Goal: Task Accomplishment & Management: Use online tool/utility

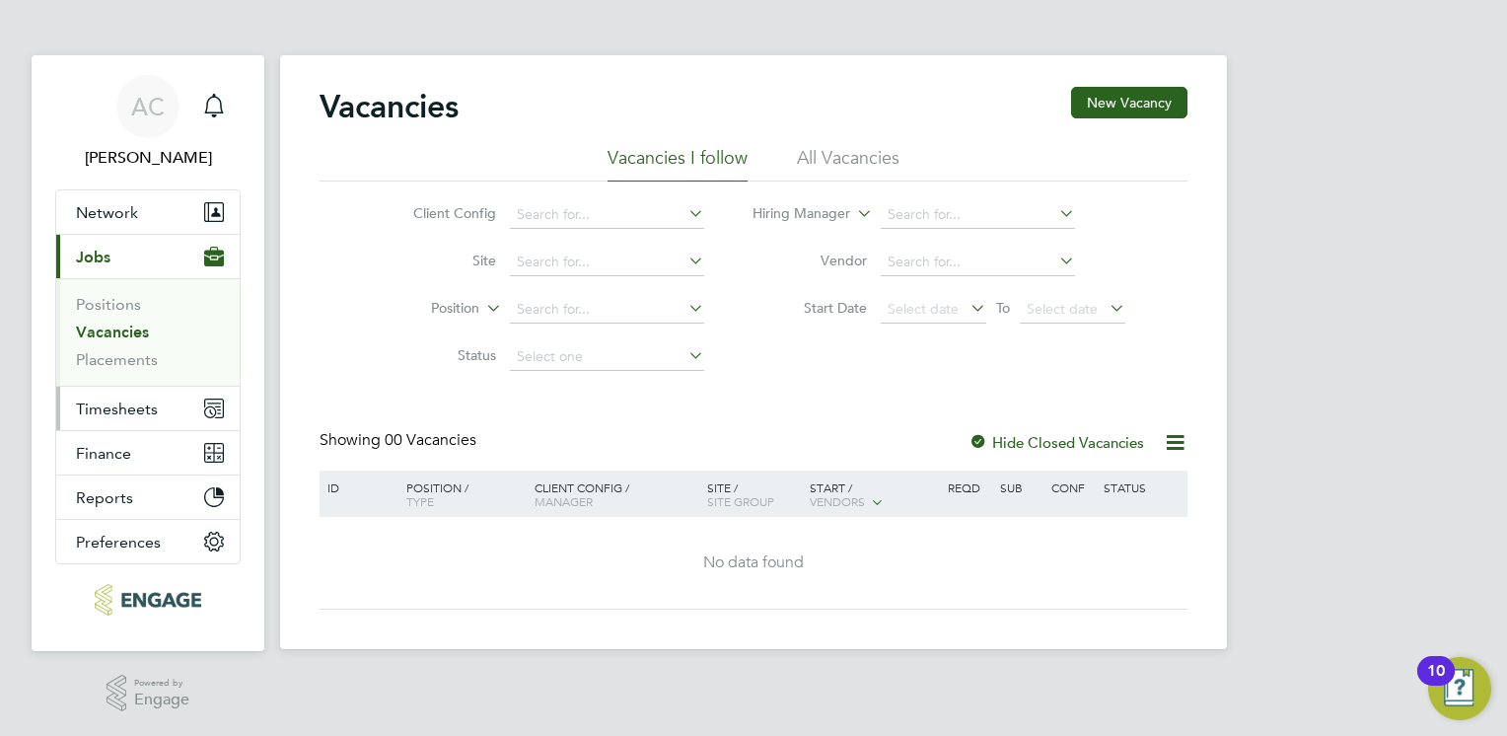
click at [118, 414] on span "Timesheets" at bounding box center [117, 408] width 82 height 19
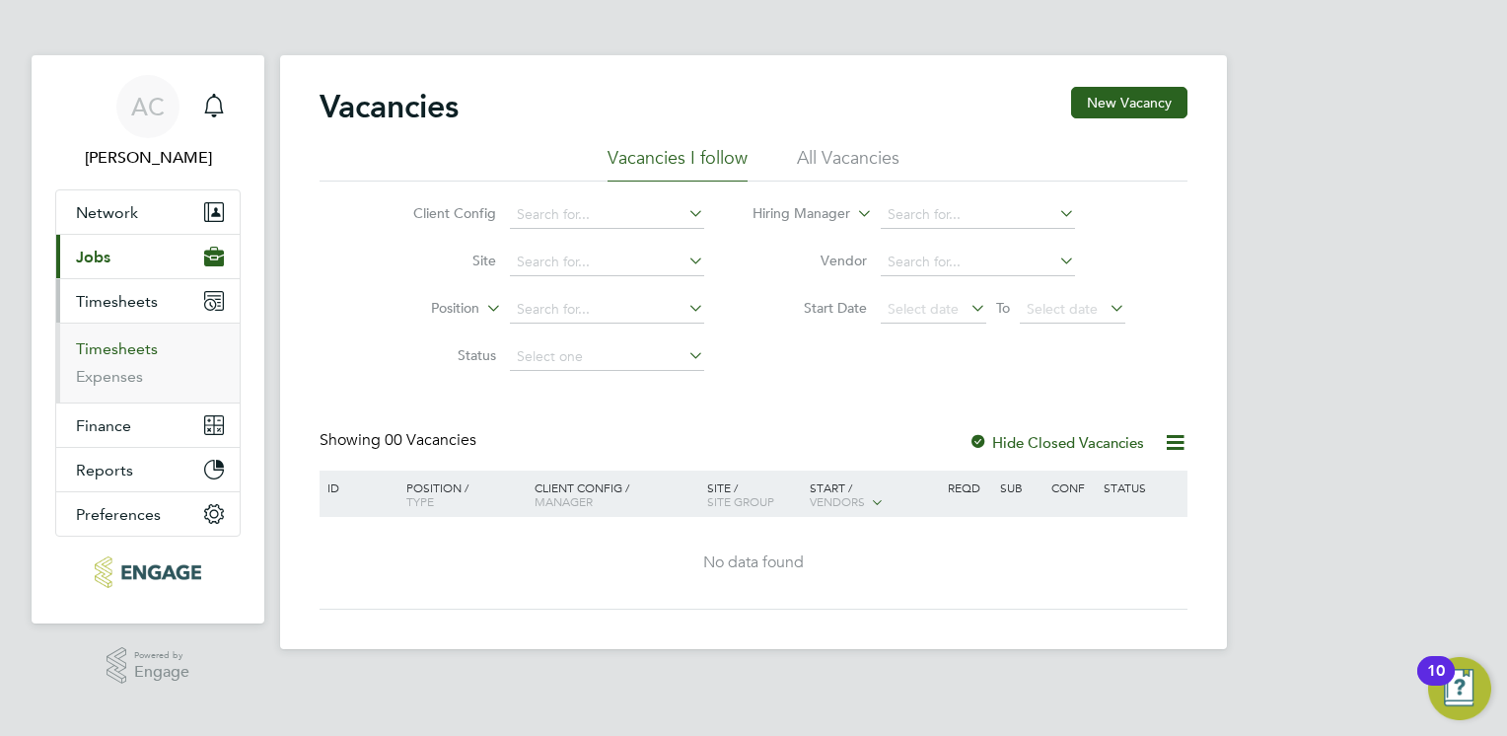
click at [129, 344] on link "Timesheets" at bounding box center [117, 348] width 82 height 19
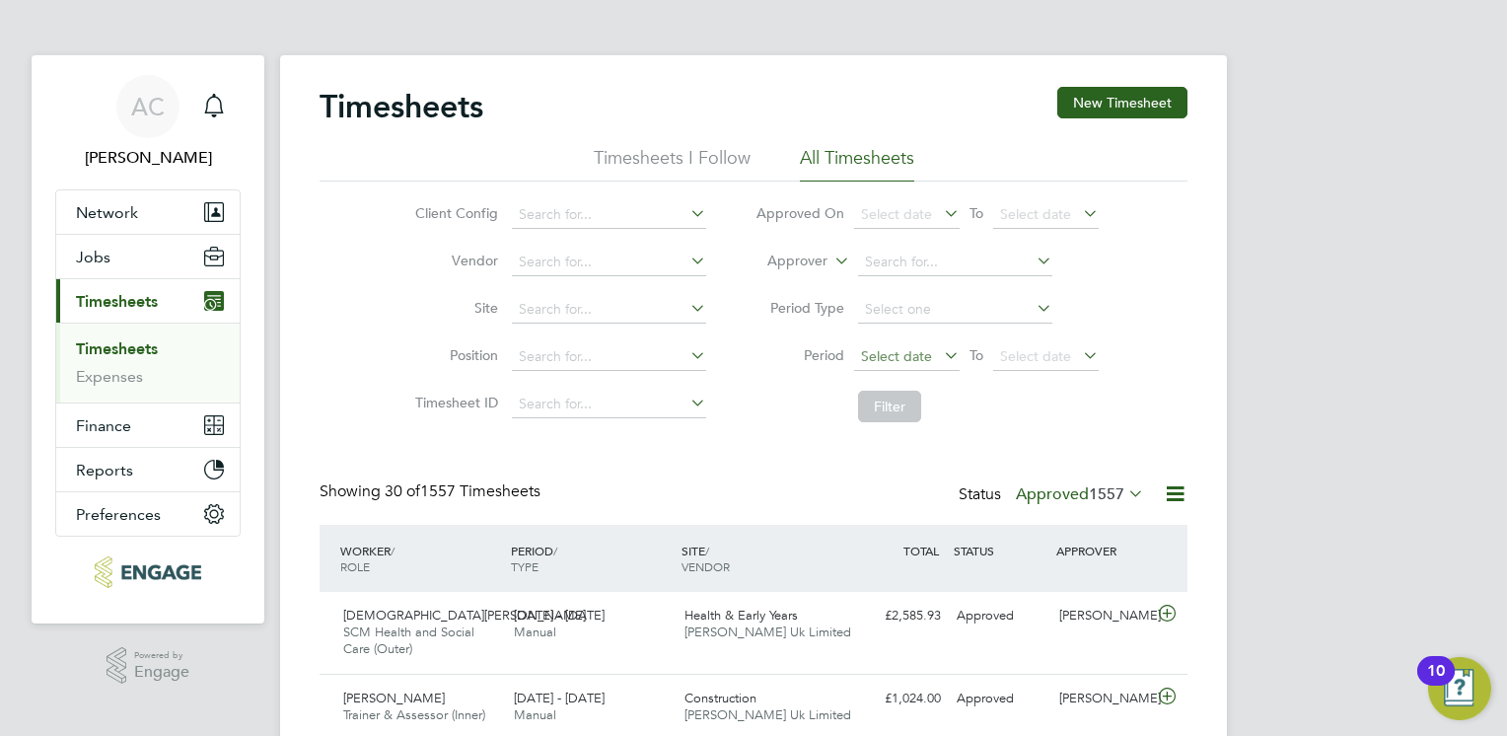
click at [891, 349] on span "Select date" at bounding box center [896, 356] width 71 height 18
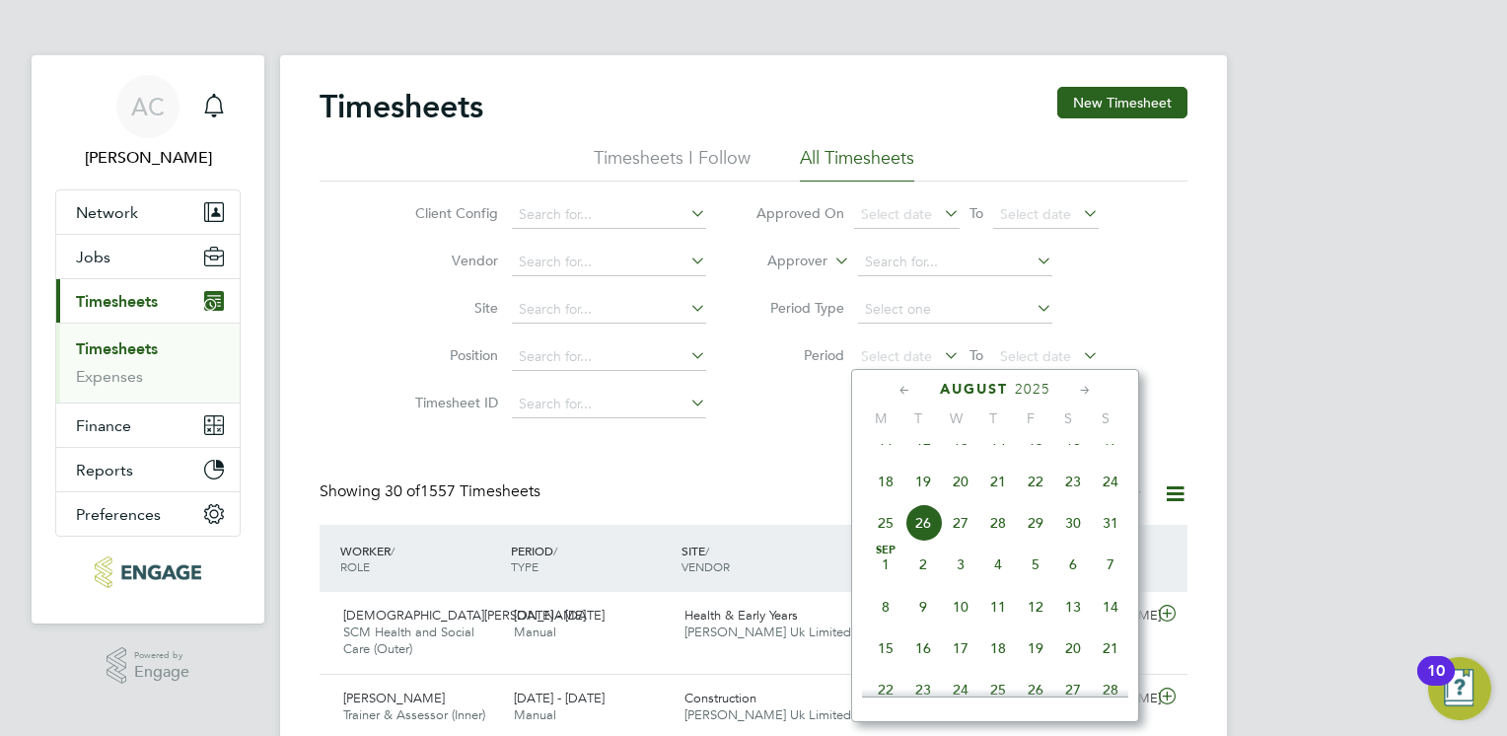
click at [888, 459] on span "11" at bounding box center [885, 439] width 37 height 37
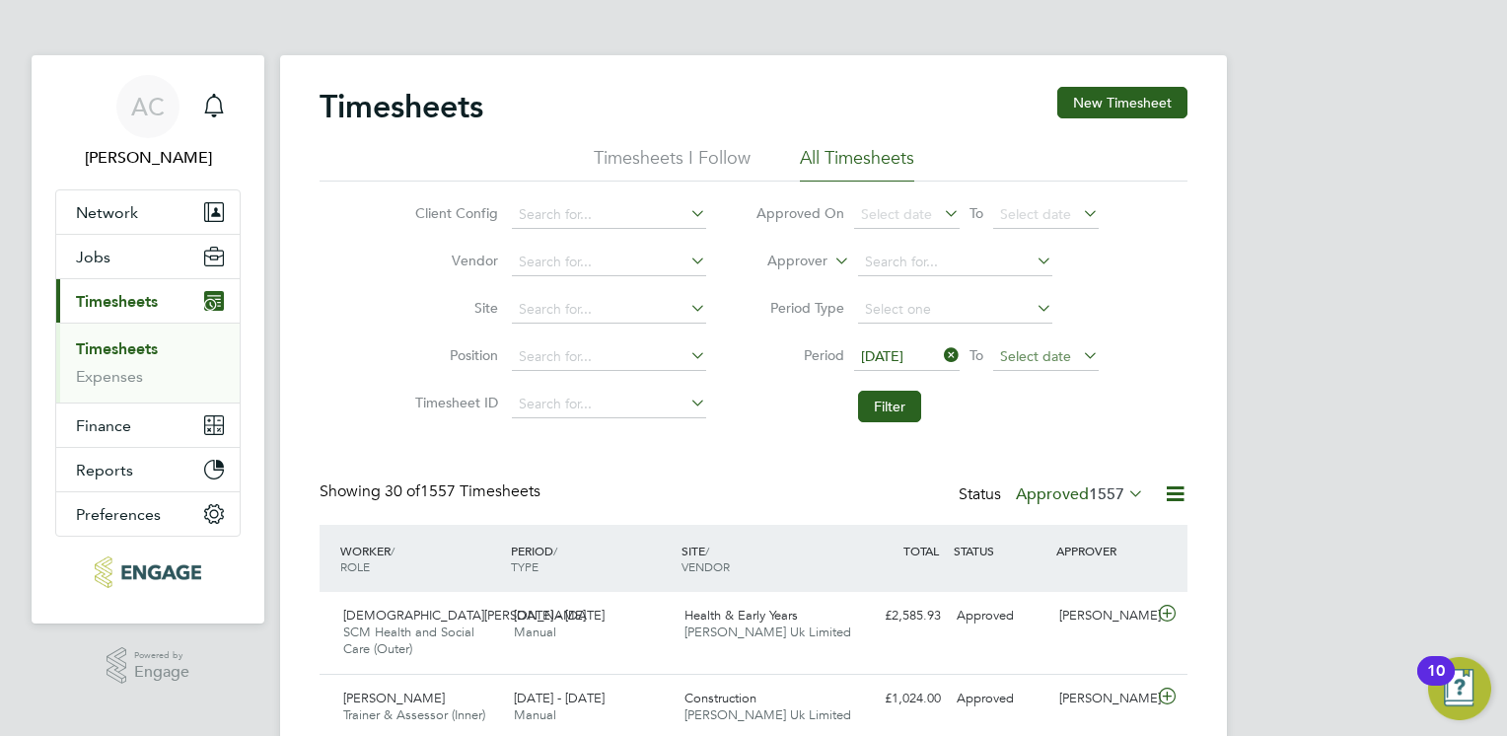
click at [1053, 352] on span "Select date" at bounding box center [1035, 356] width 71 height 18
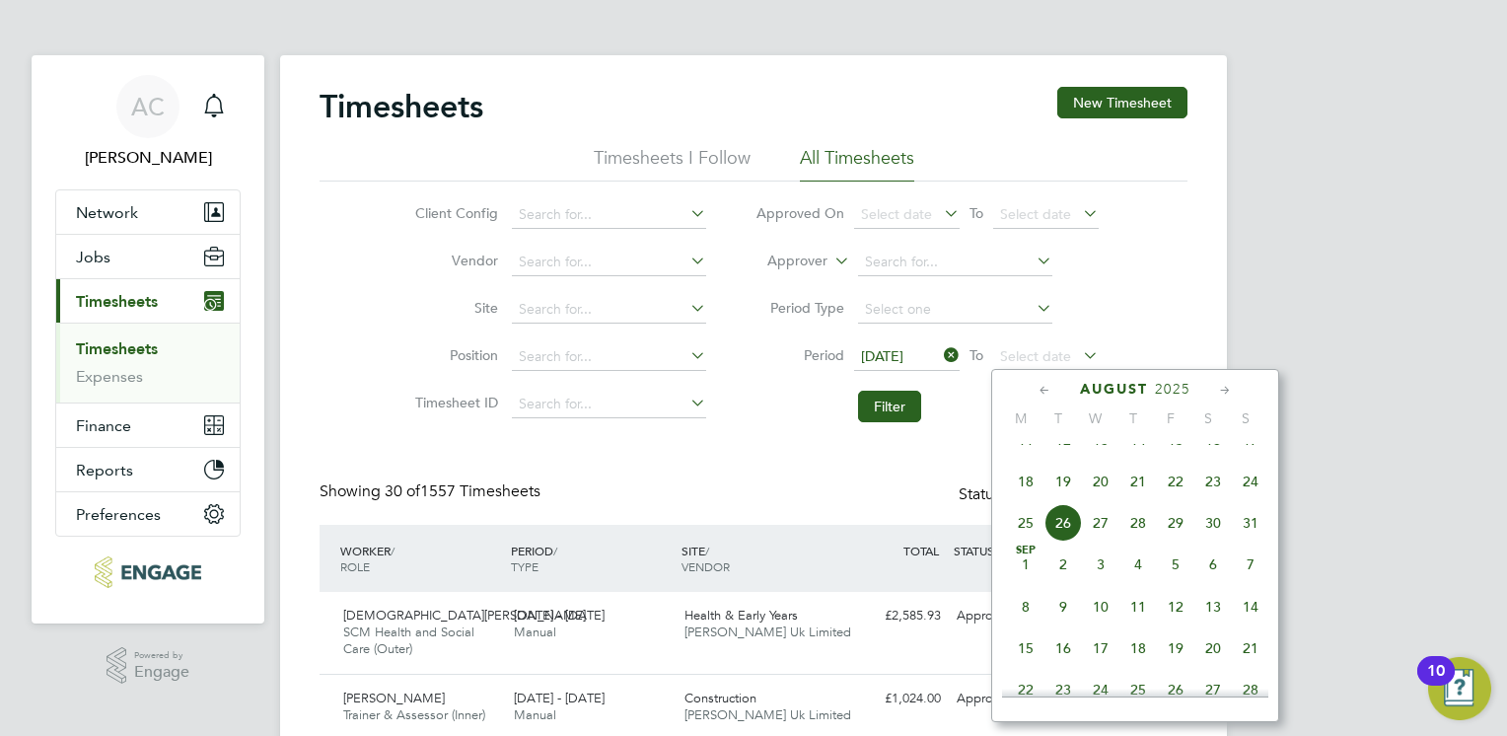
click at [1247, 456] on span "17" at bounding box center [1250, 439] width 37 height 37
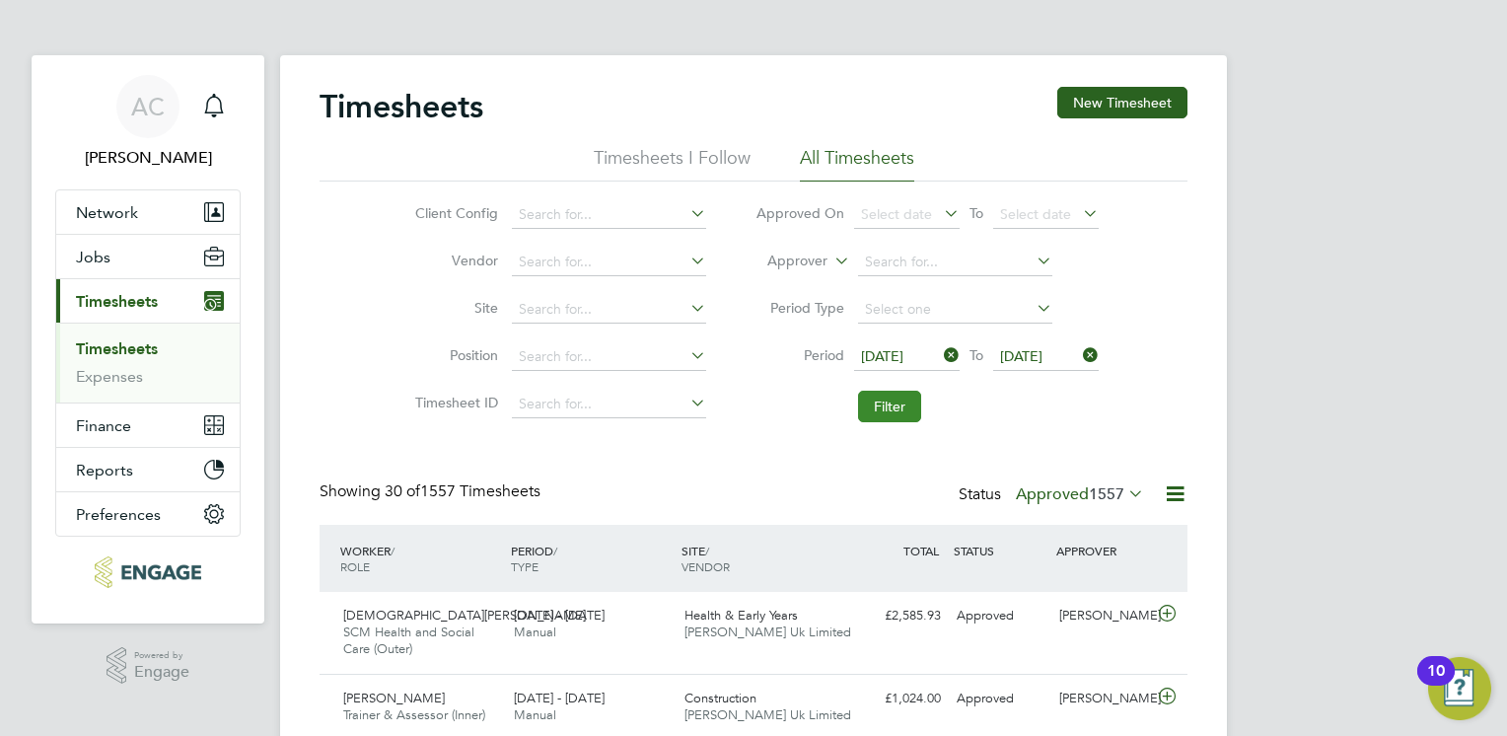
click at [878, 399] on button "Filter" at bounding box center [889, 407] width 63 height 32
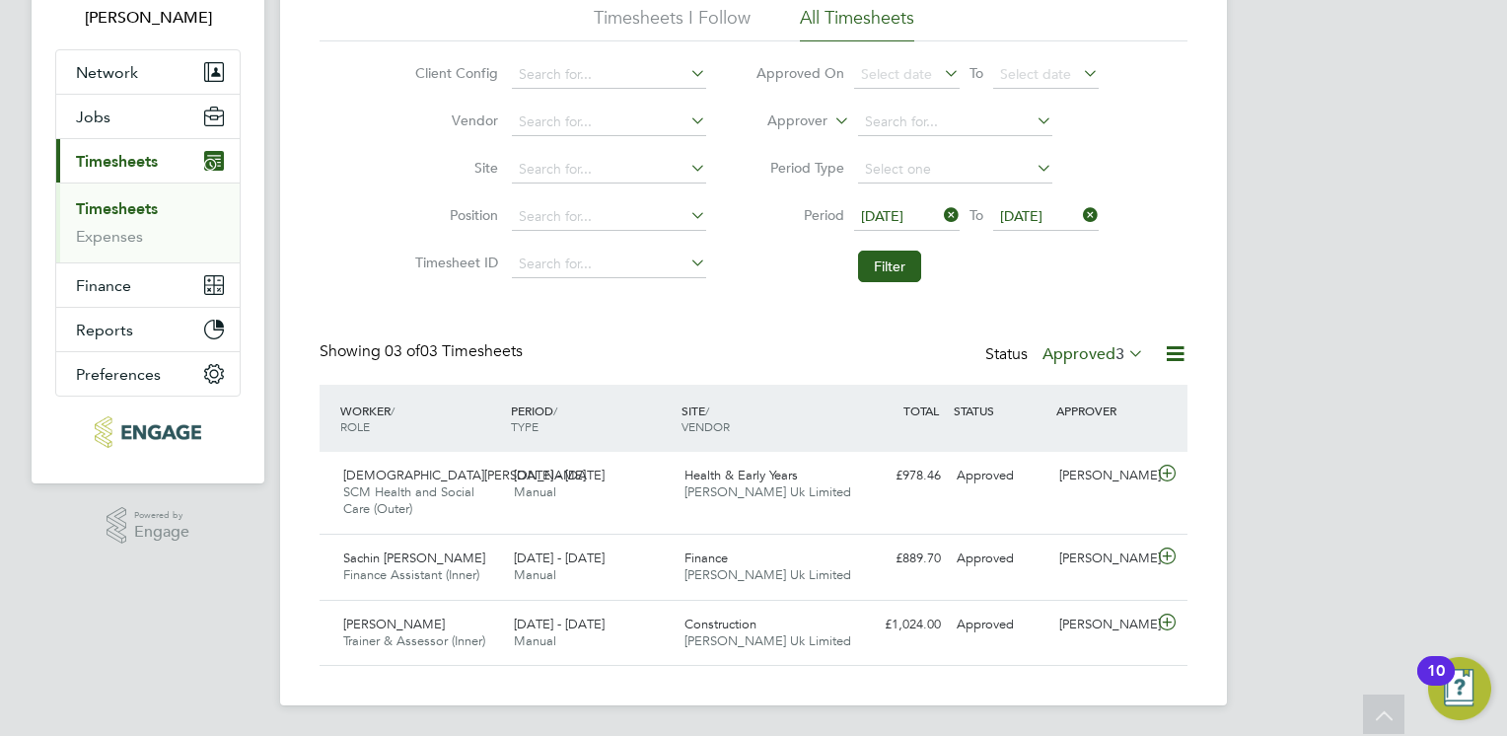
click at [1176, 355] on icon at bounding box center [1175, 353] width 25 height 25
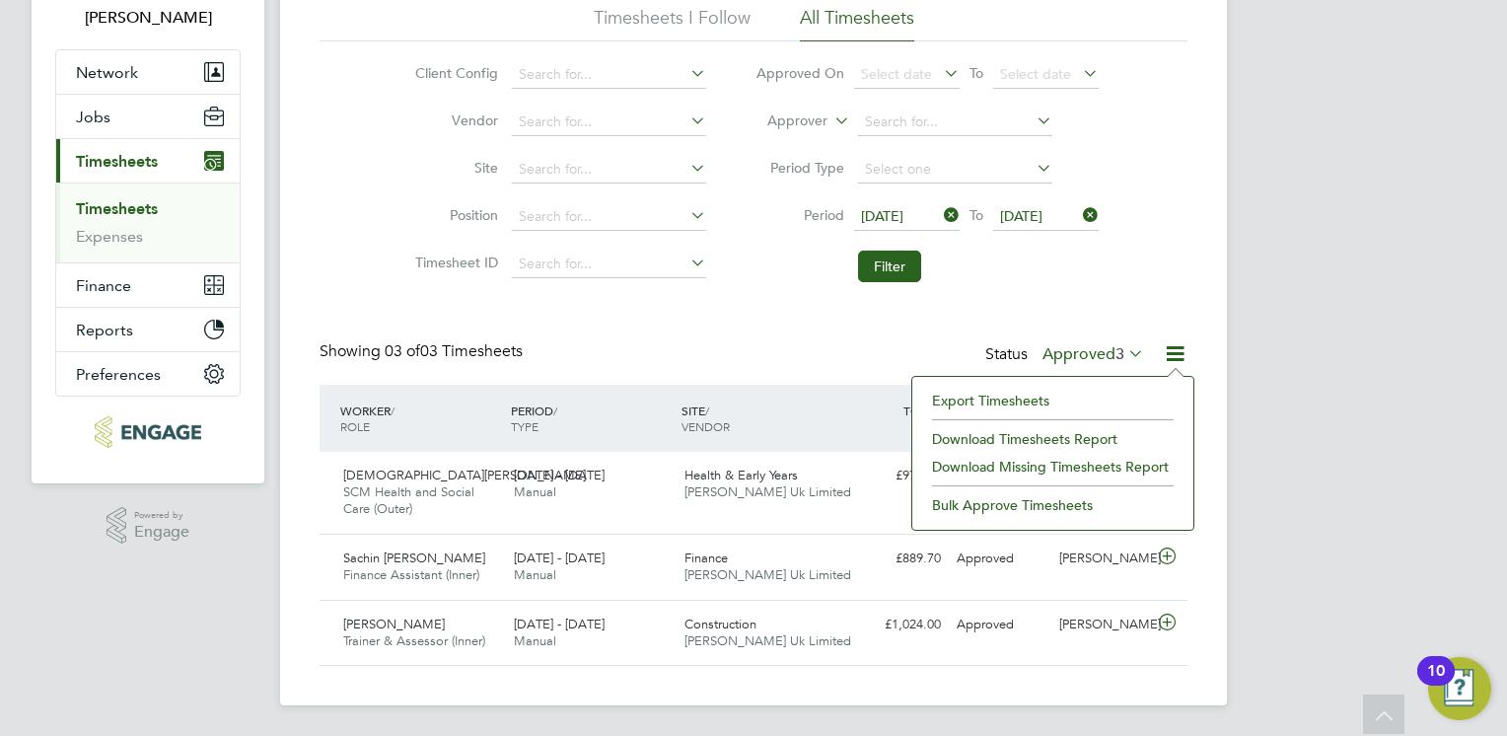
click at [987, 404] on li "Export Timesheets" at bounding box center [1052, 401] width 261 height 28
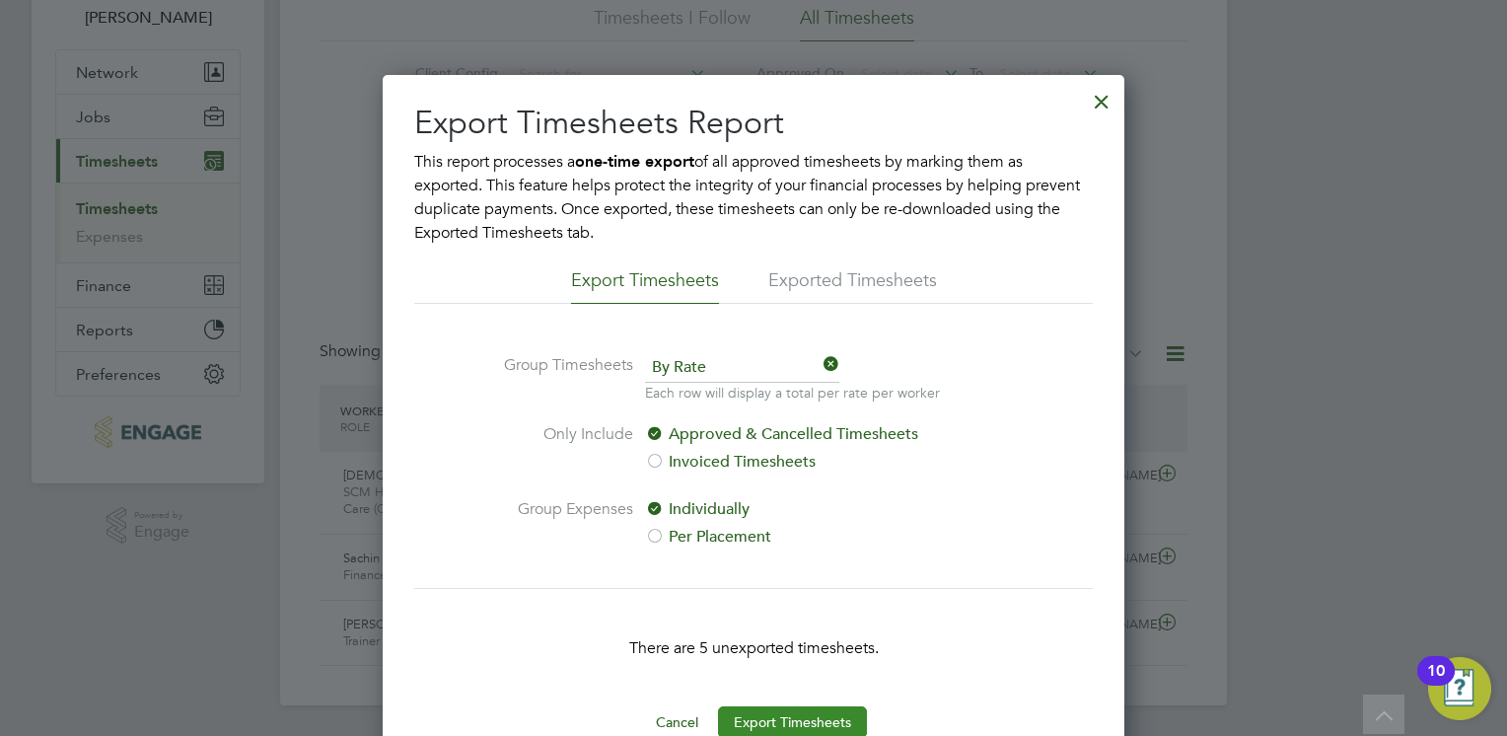
click at [789, 720] on button "Export Timesheets" at bounding box center [792, 722] width 149 height 32
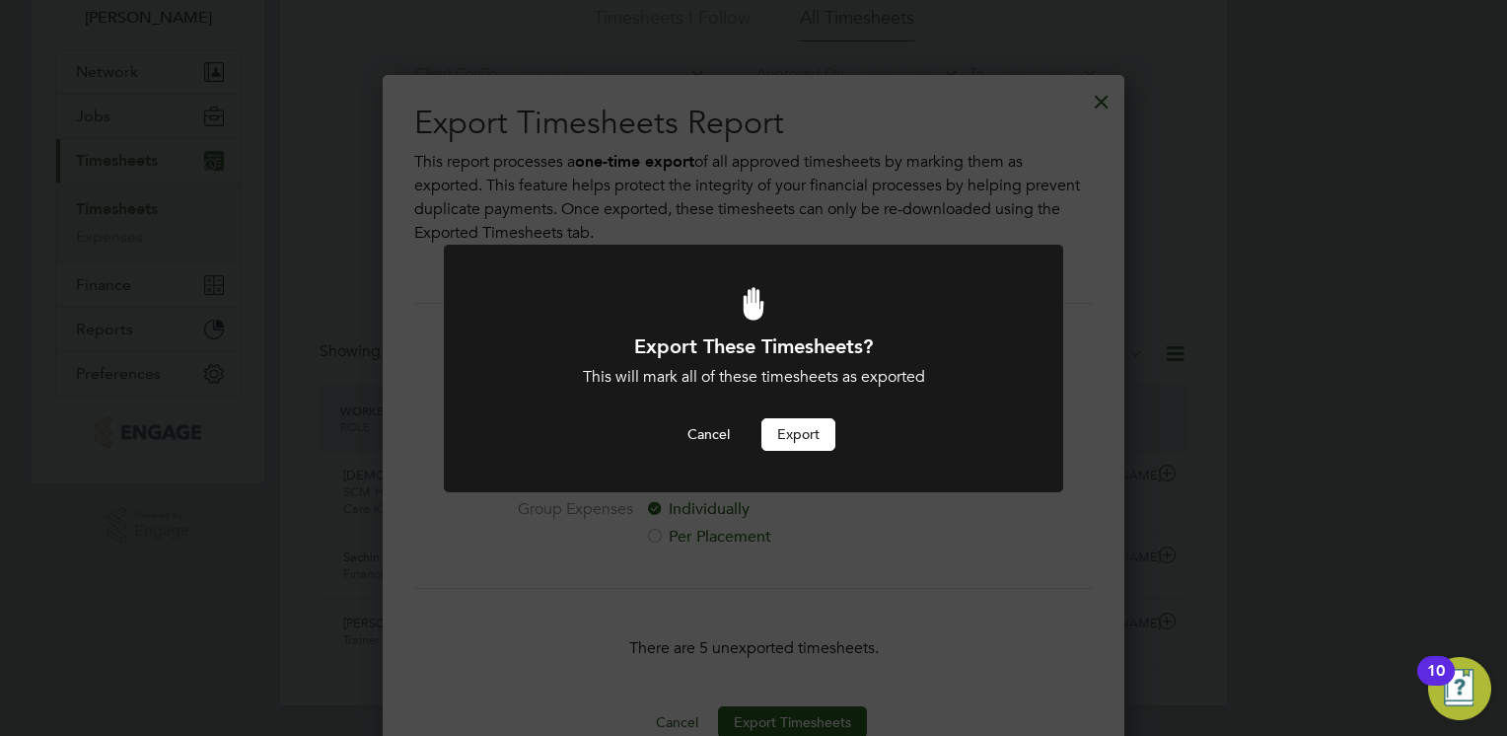
click at [806, 433] on button "Export" at bounding box center [798, 434] width 74 height 32
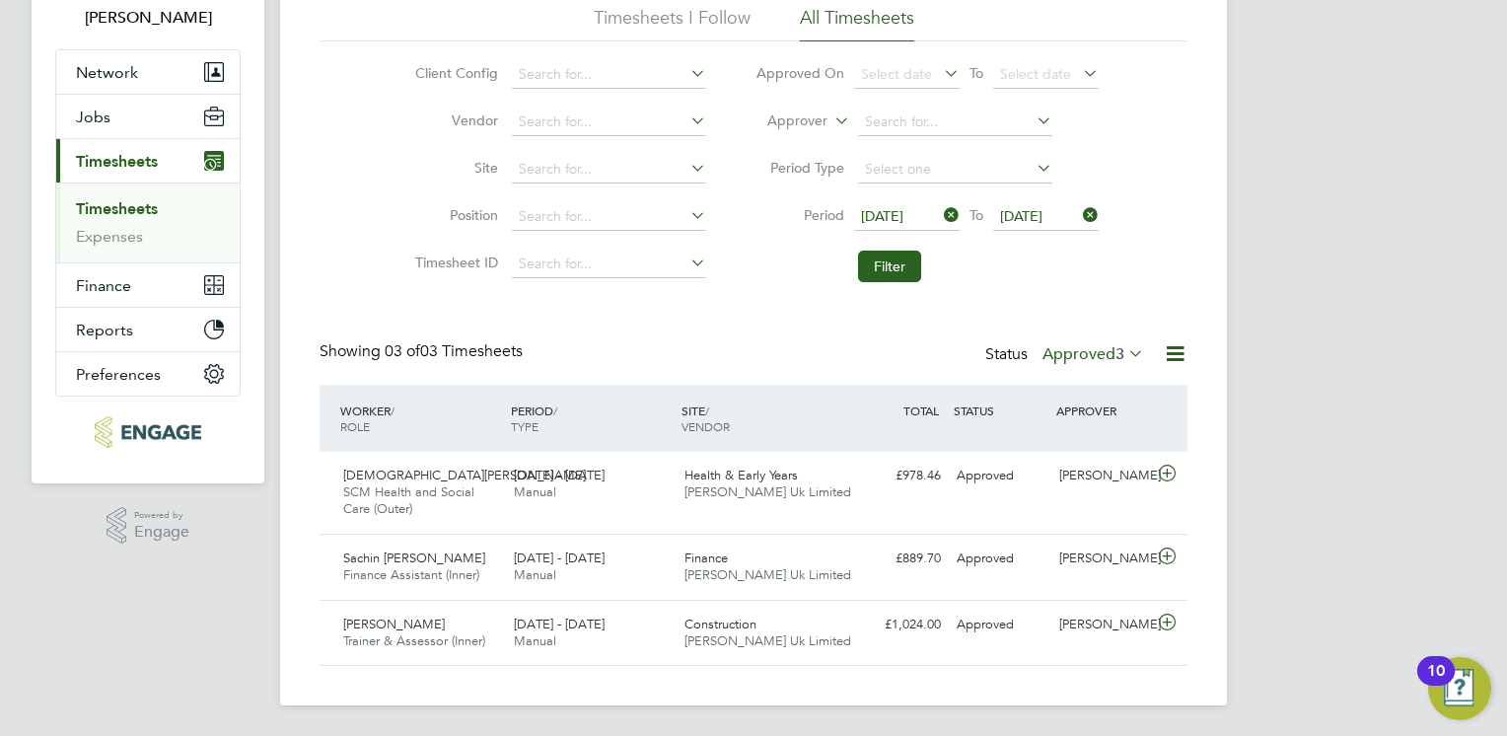
click at [1124, 349] on icon at bounding box center [1124, 353] width 0 height 28
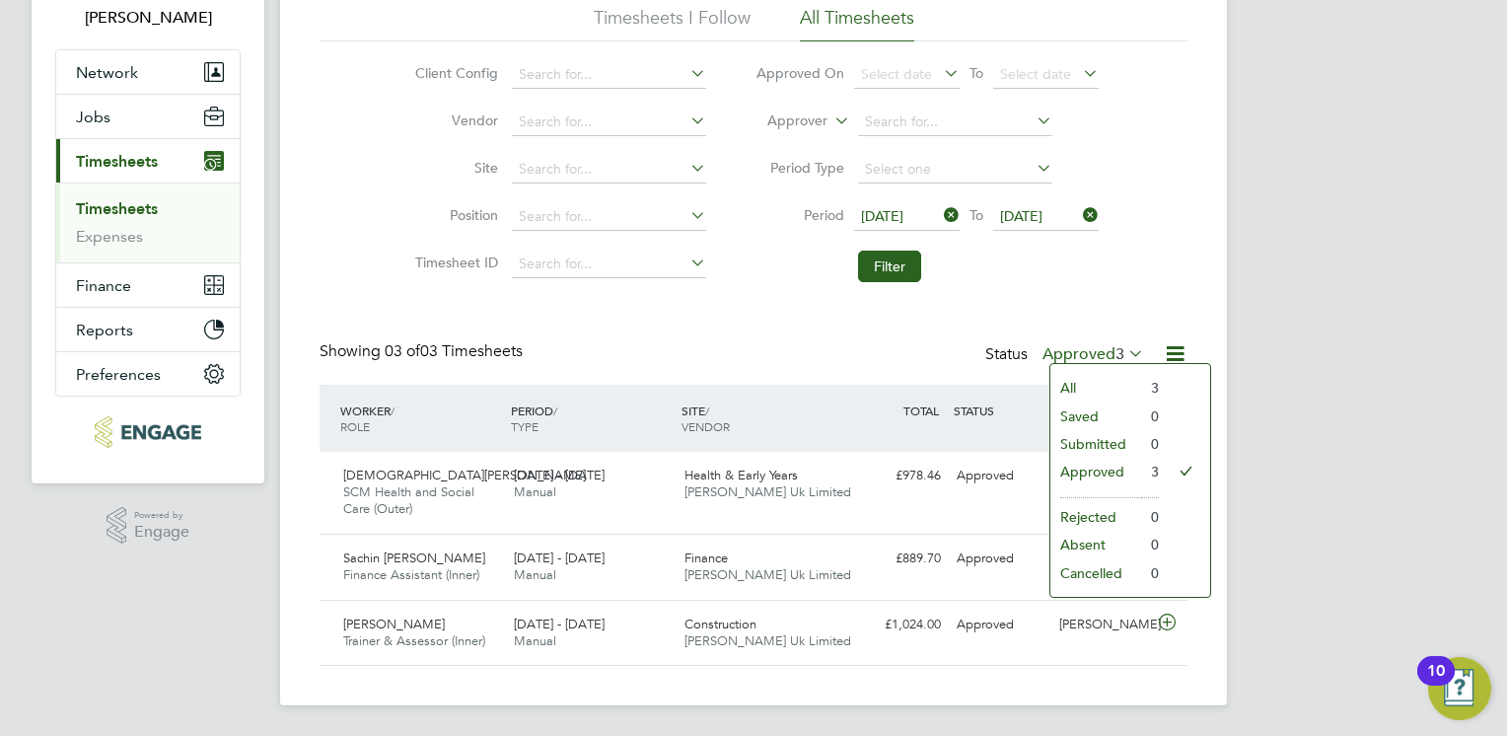
click at [1124, 351] on icon at bounding box center [1124, 353] width 0 height 28
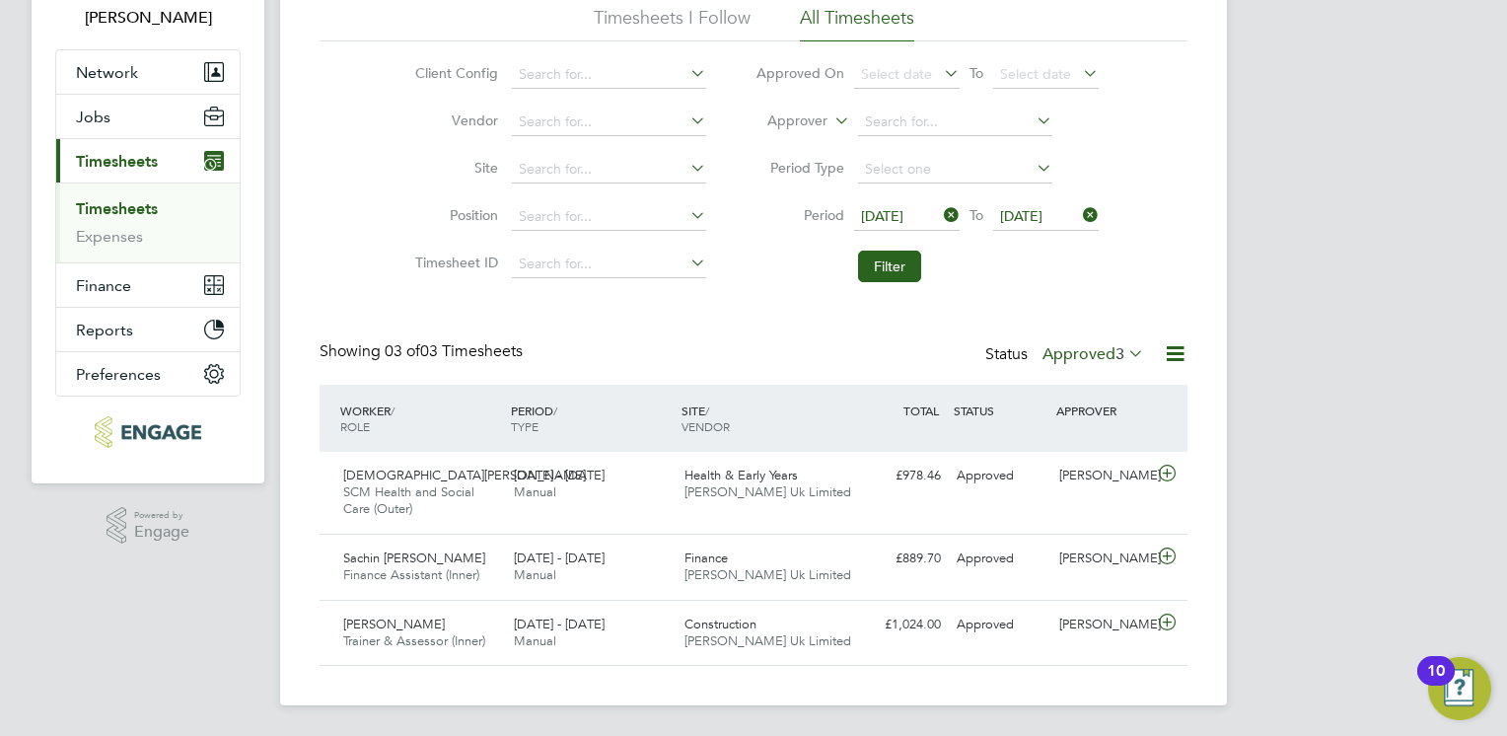
click at [1171, 352] on icon at bounding box center [1175, 353] width 25 height 25
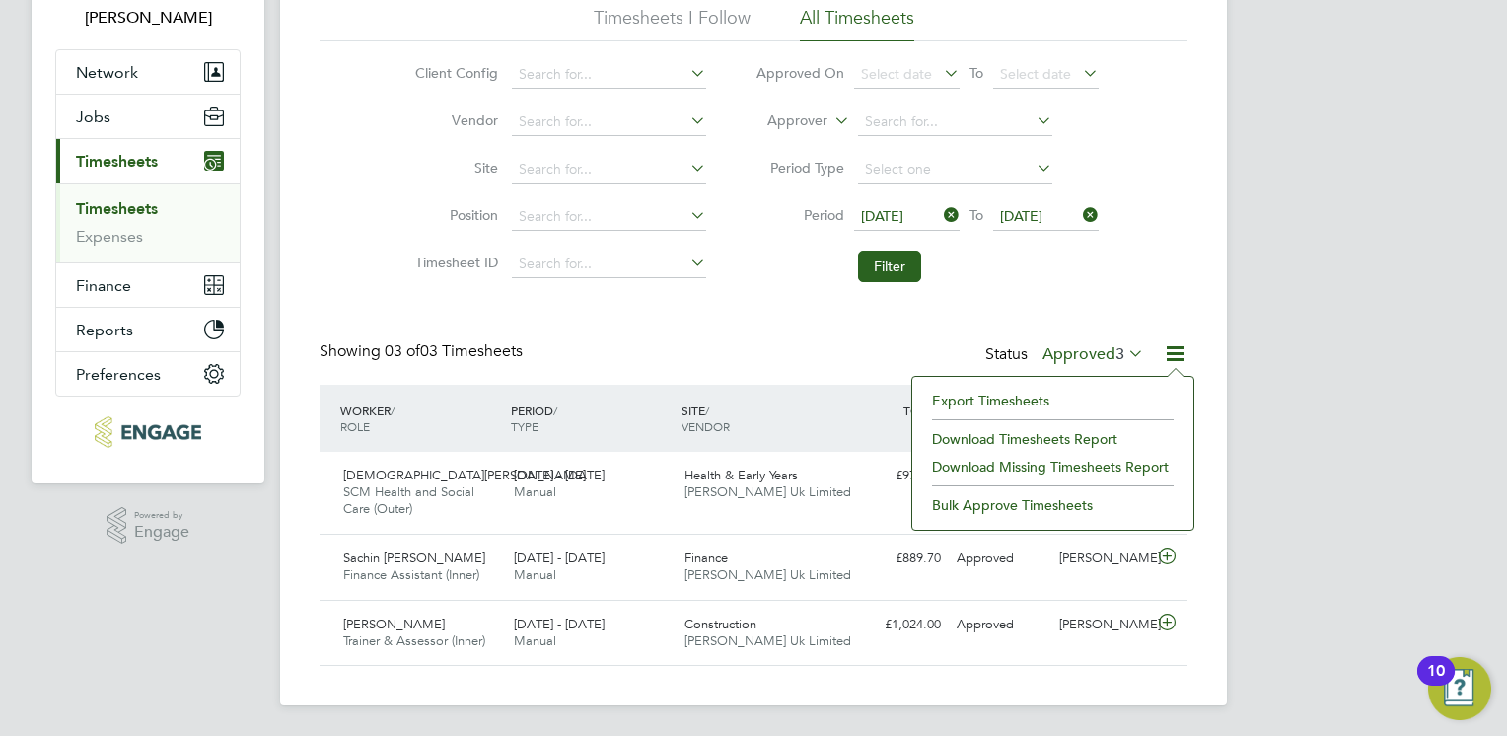
click at [1039, 436] on li "Download Timesheets Report" at bounding box center [1052, 439] width 261 height 28
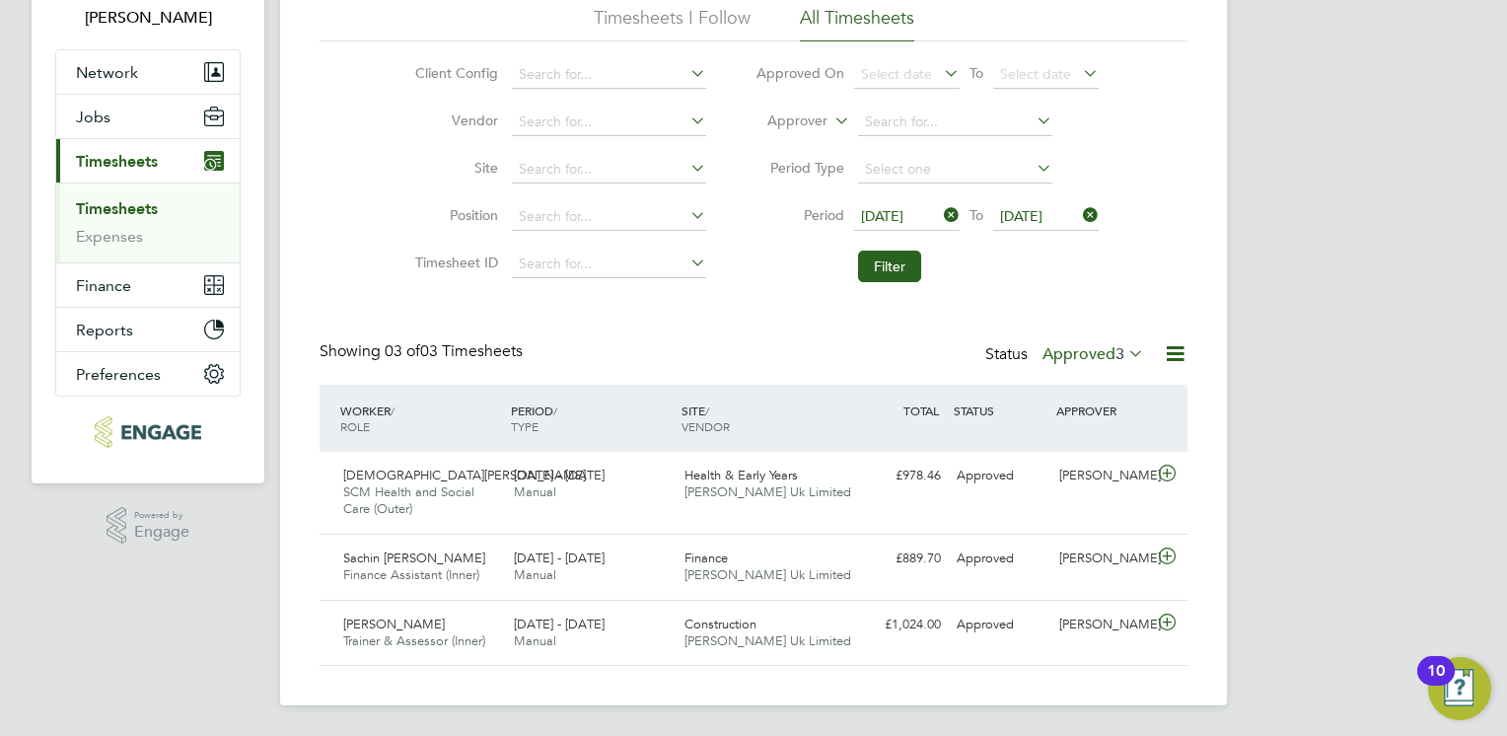
click at [883, 217] on span "[DATE]" at bounding box center [882, 216] width 42 height 18
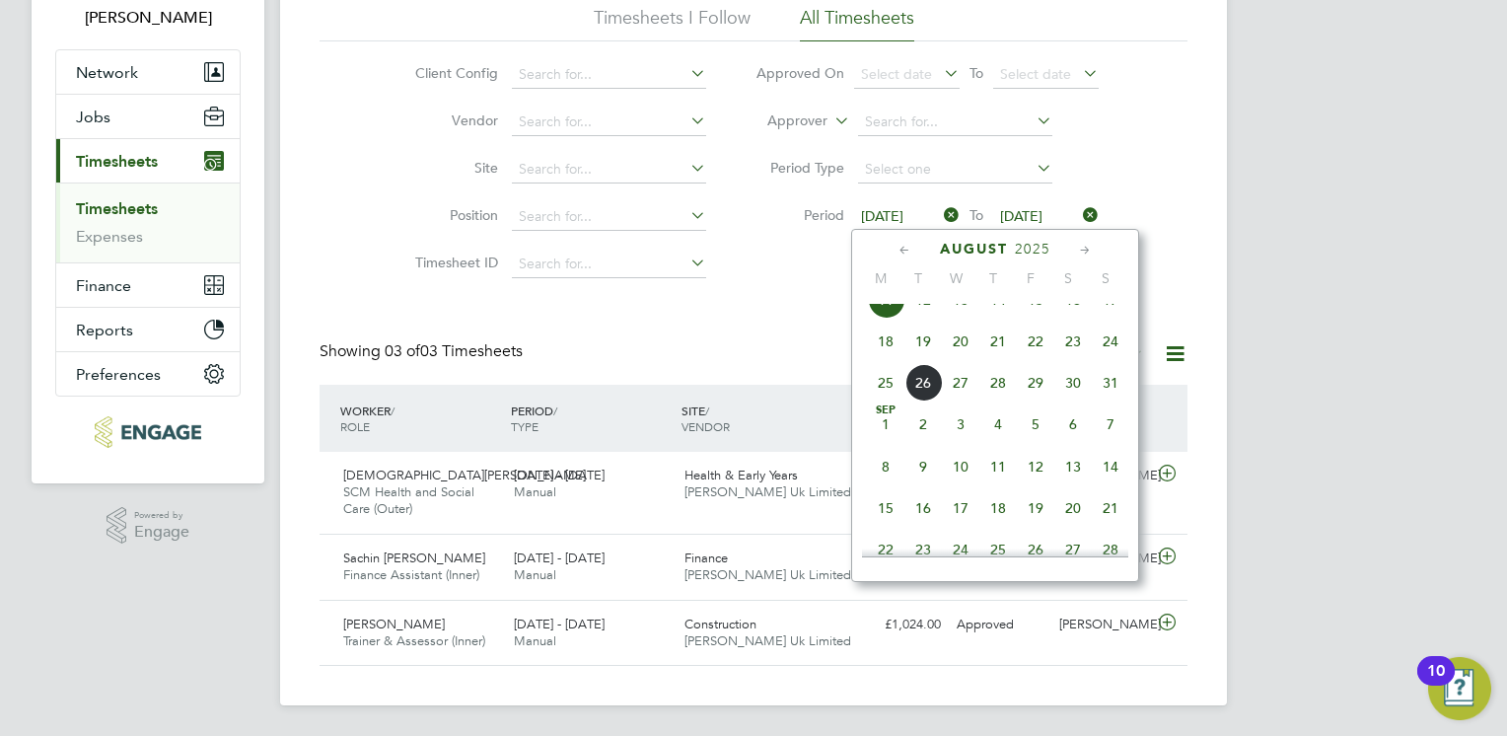
scroll to position [686, 0]
click at [883, 219] on span "[DATE]" at bounding box center [882, 216] width 42 height 18
click at [885, 446] on span "18" at bounding box center [885, 426] width 37 height 37
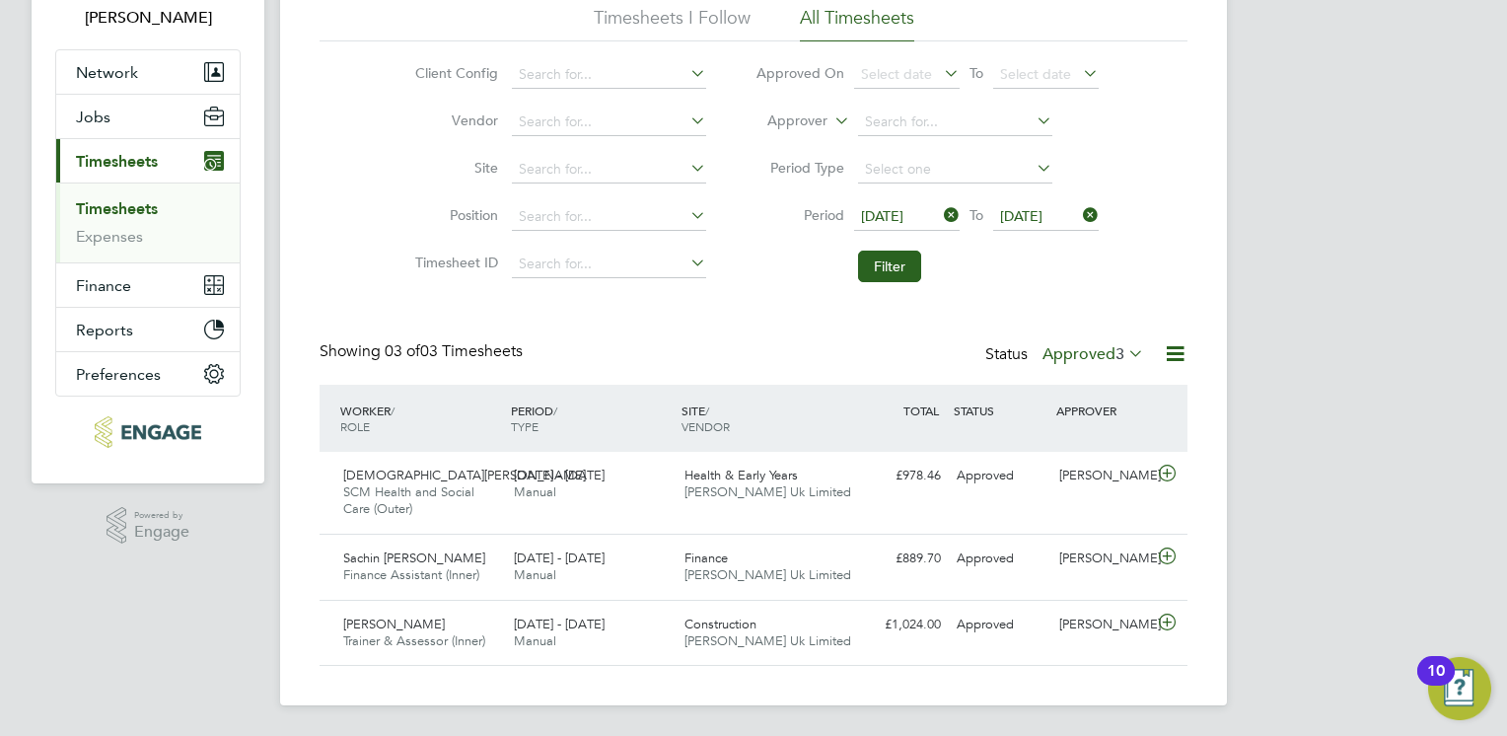
click at [1043, 215] on span "[DATE]" at bounding box center [1021, 216] width 42 height 18
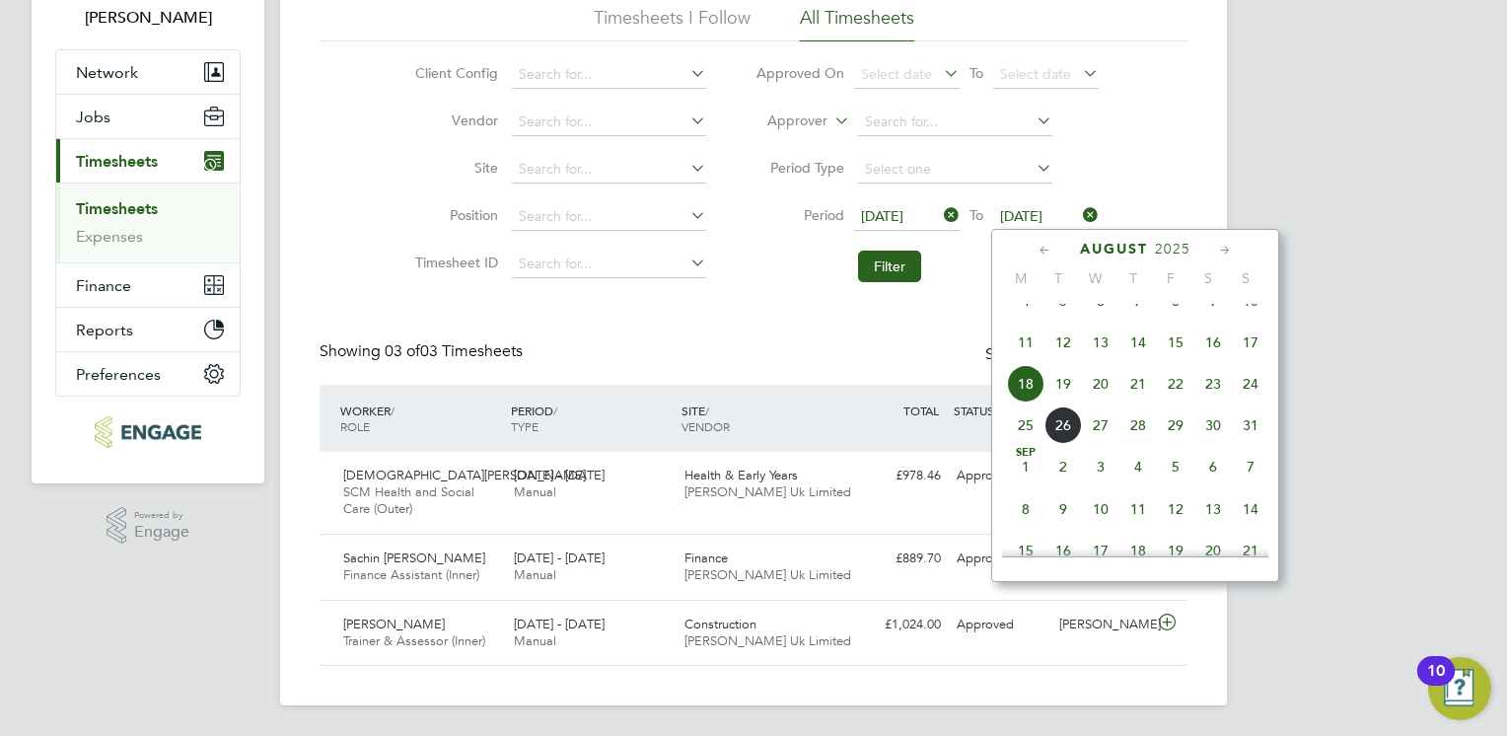
click at [1253, 401] on span "24" at bounding box center [1250, 383] width 37 height 37
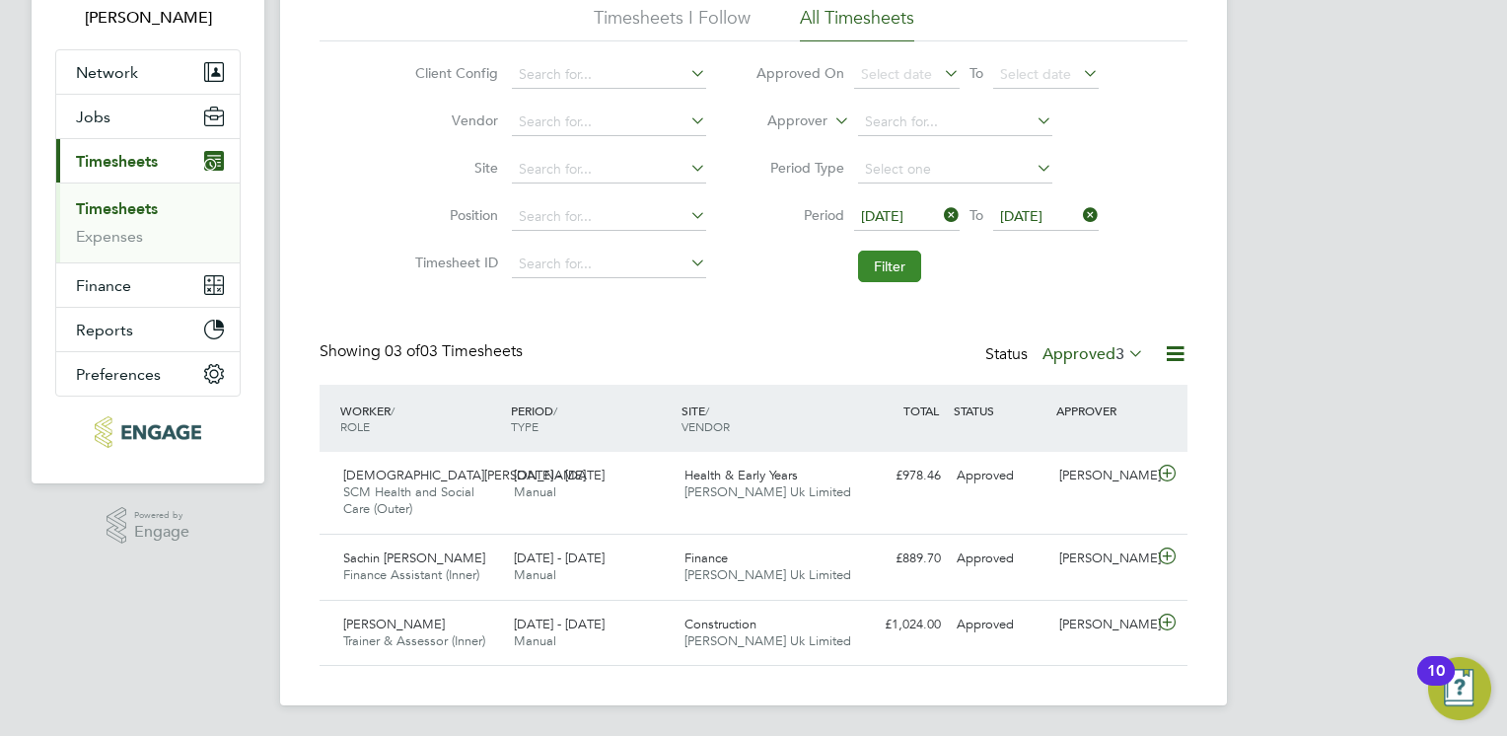
click at [865, 258] on button "Filter" at bounding box center [889, 267] width 63 height 32
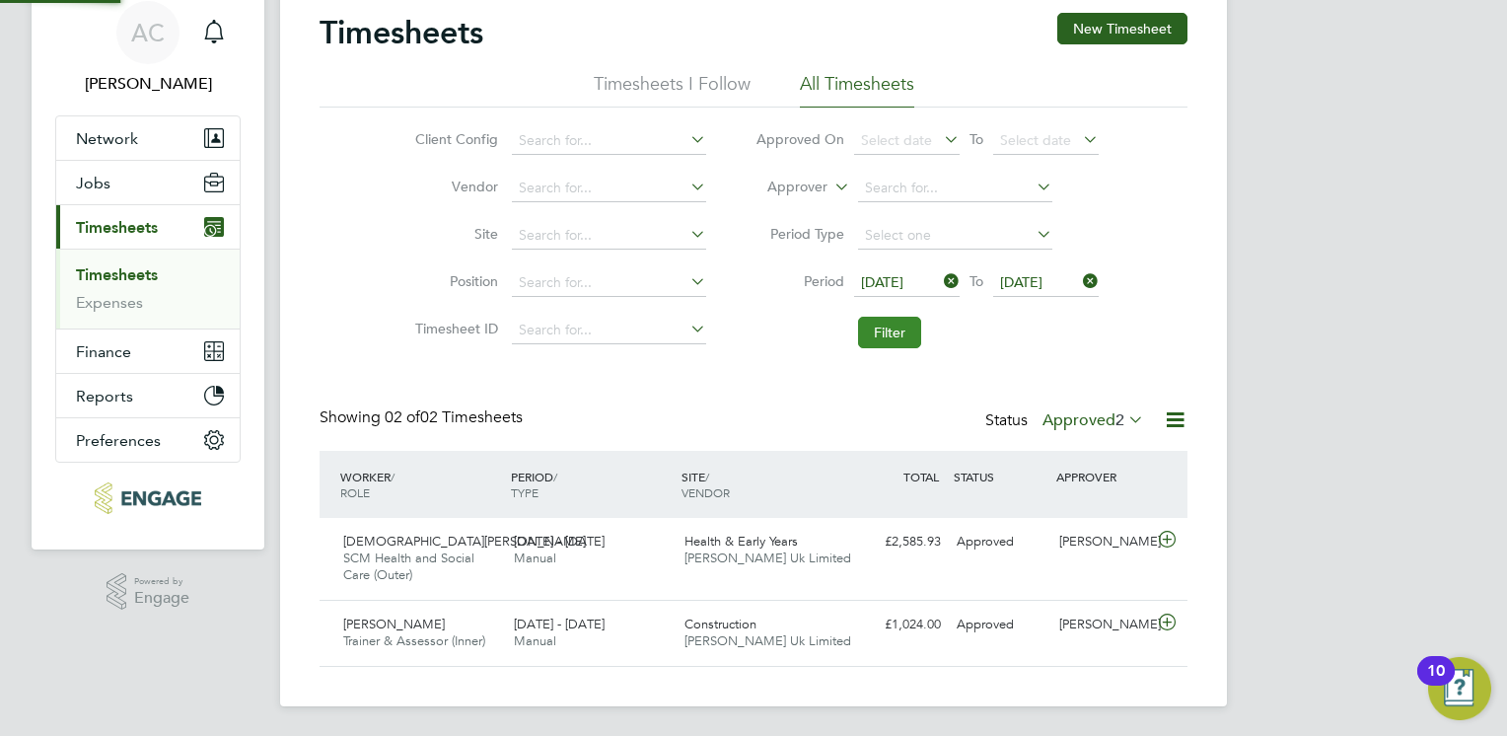
scroll to position [49, 172]
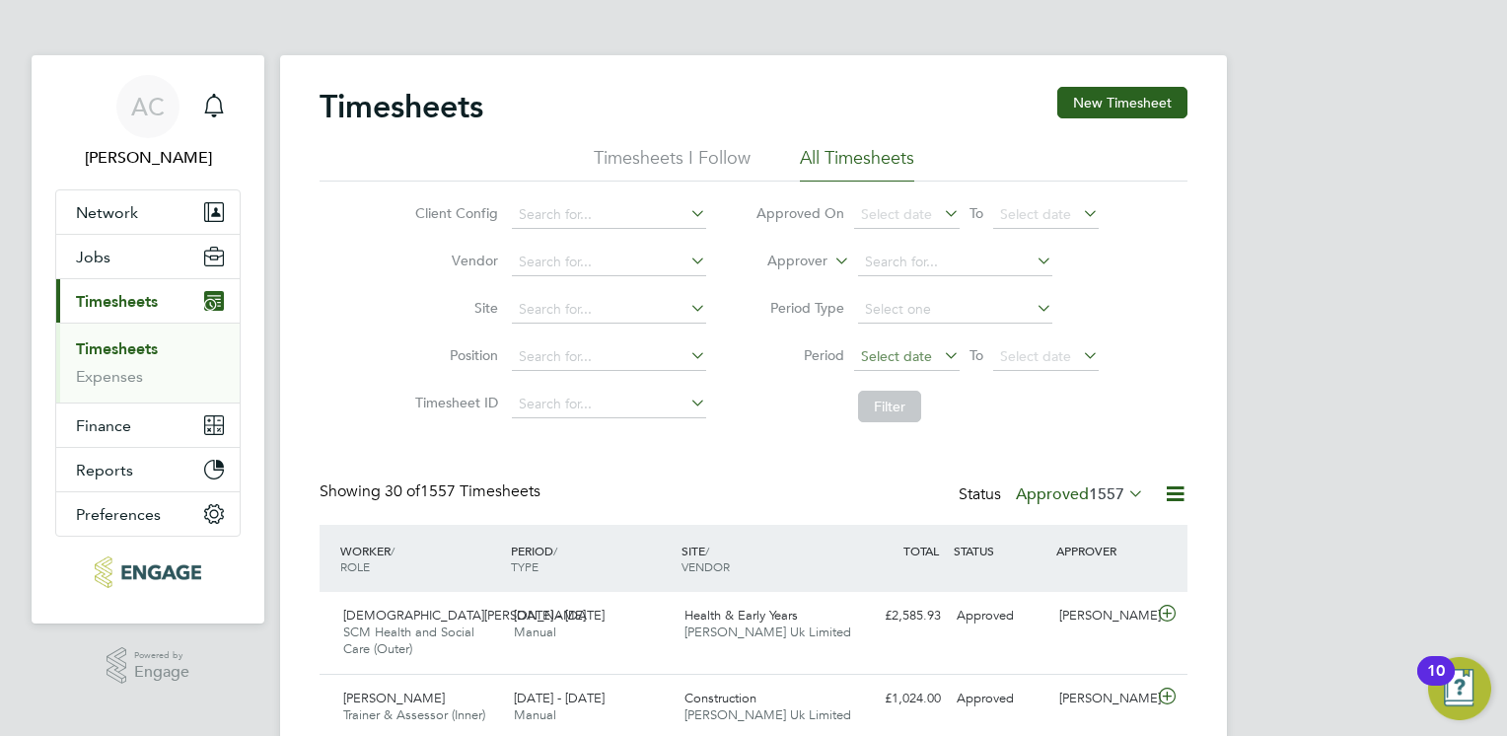
click at [892, 362] on span "Select date" at bounding box center [896, 356] width 71 height 18
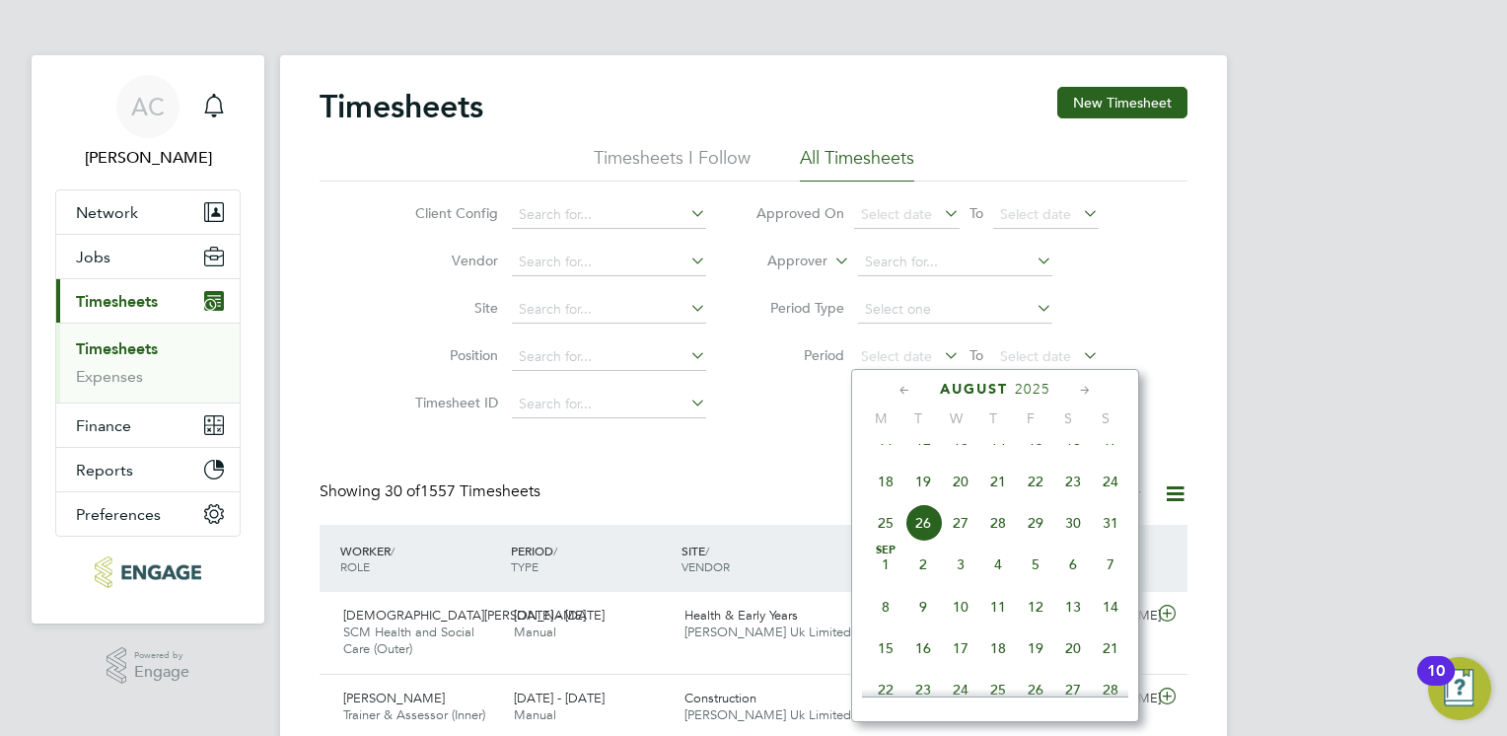
click at [882, 500] on span "18" at bounding box center [885, 481] width 37 height 37
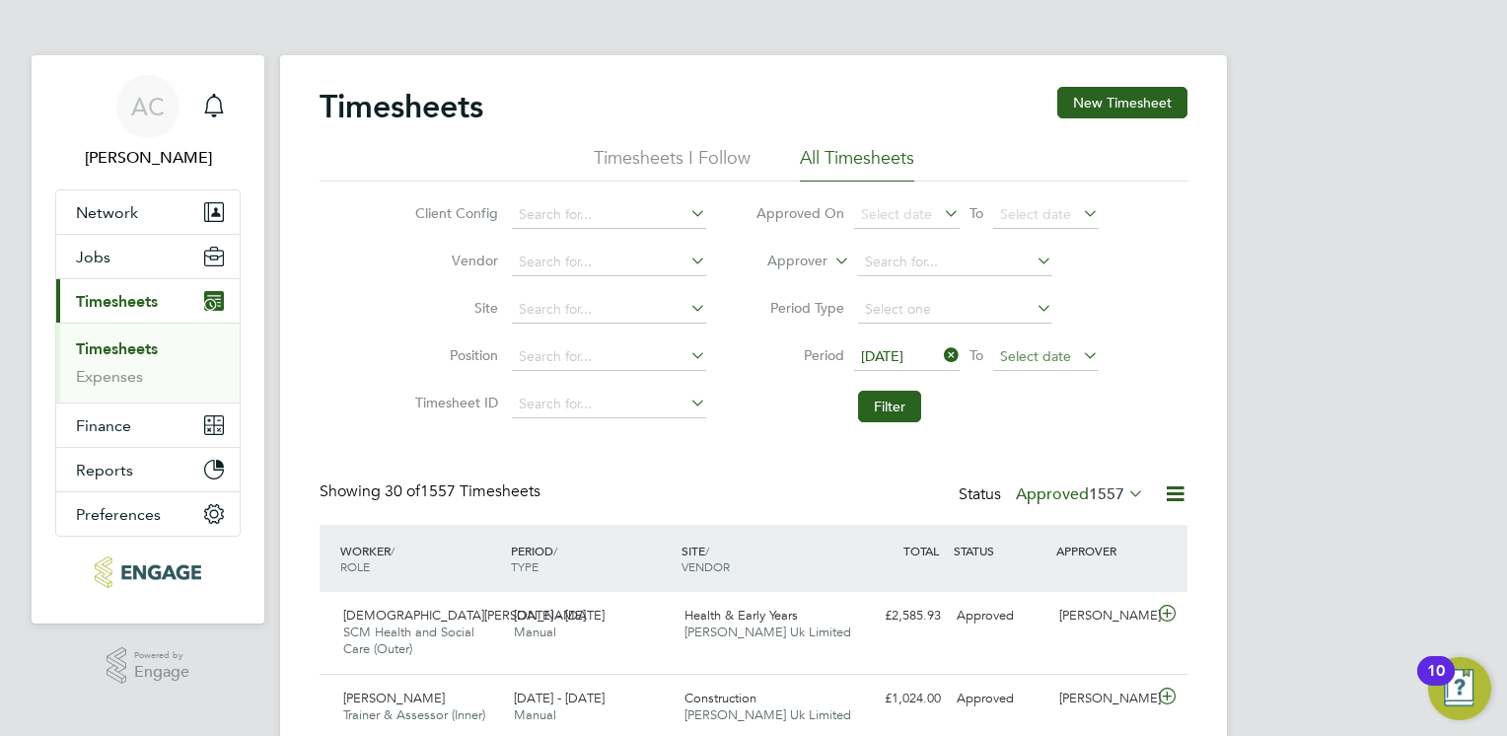
click at [1028, 357] on span "Select date" at bounding box center [1035, 356] width 71 height 18
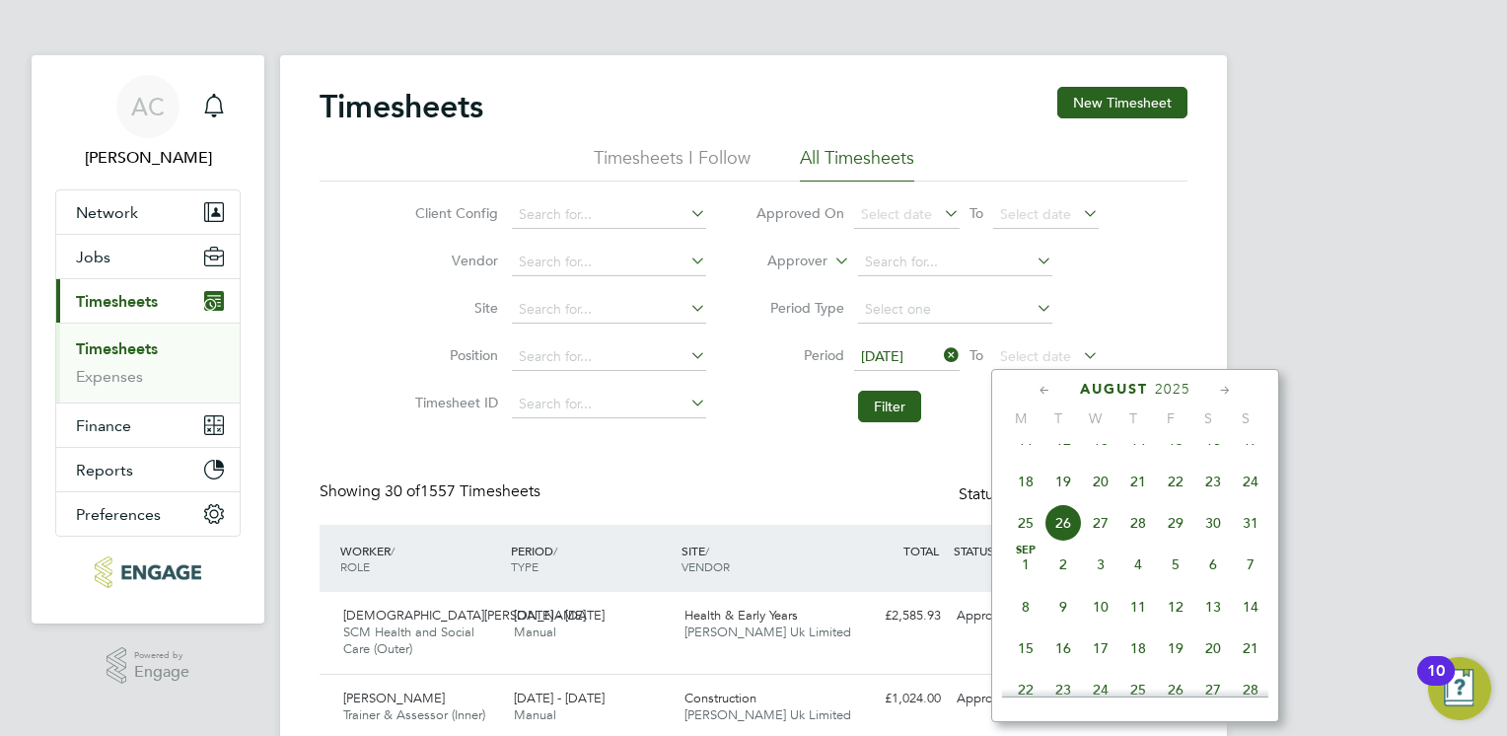
click at [1246, 495] on span "24" at bounding box center [1250, 481] width 37 height 37
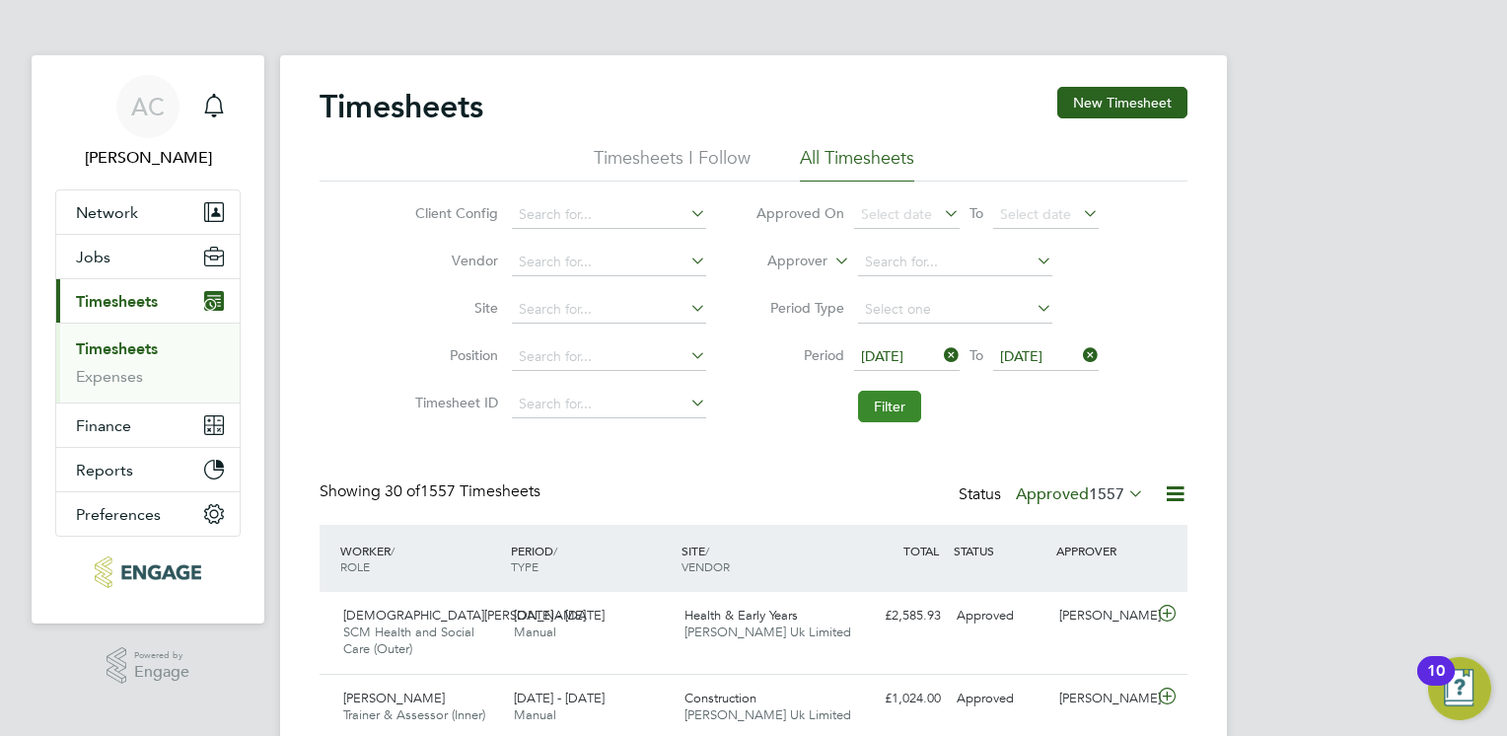
click at [894, 407] on button "Filter" at bounding box center [889, 407] width 63 height 32
click at [1177, 487] on icon at bounding box center [1175, 493] width 25 height 25
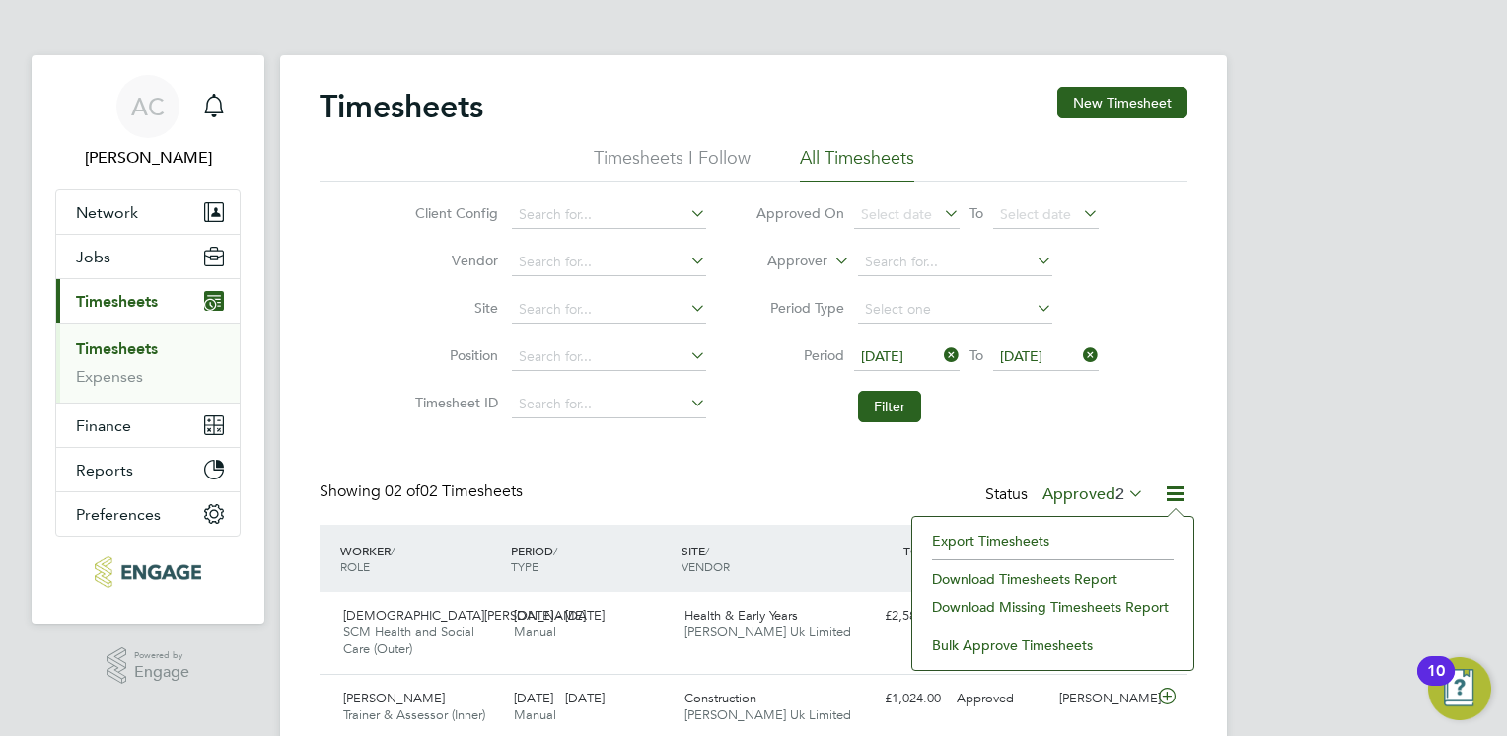
click at [988, 533] on li "Export Timesheets" at bounding box center [1052, 541] width 261 height 28
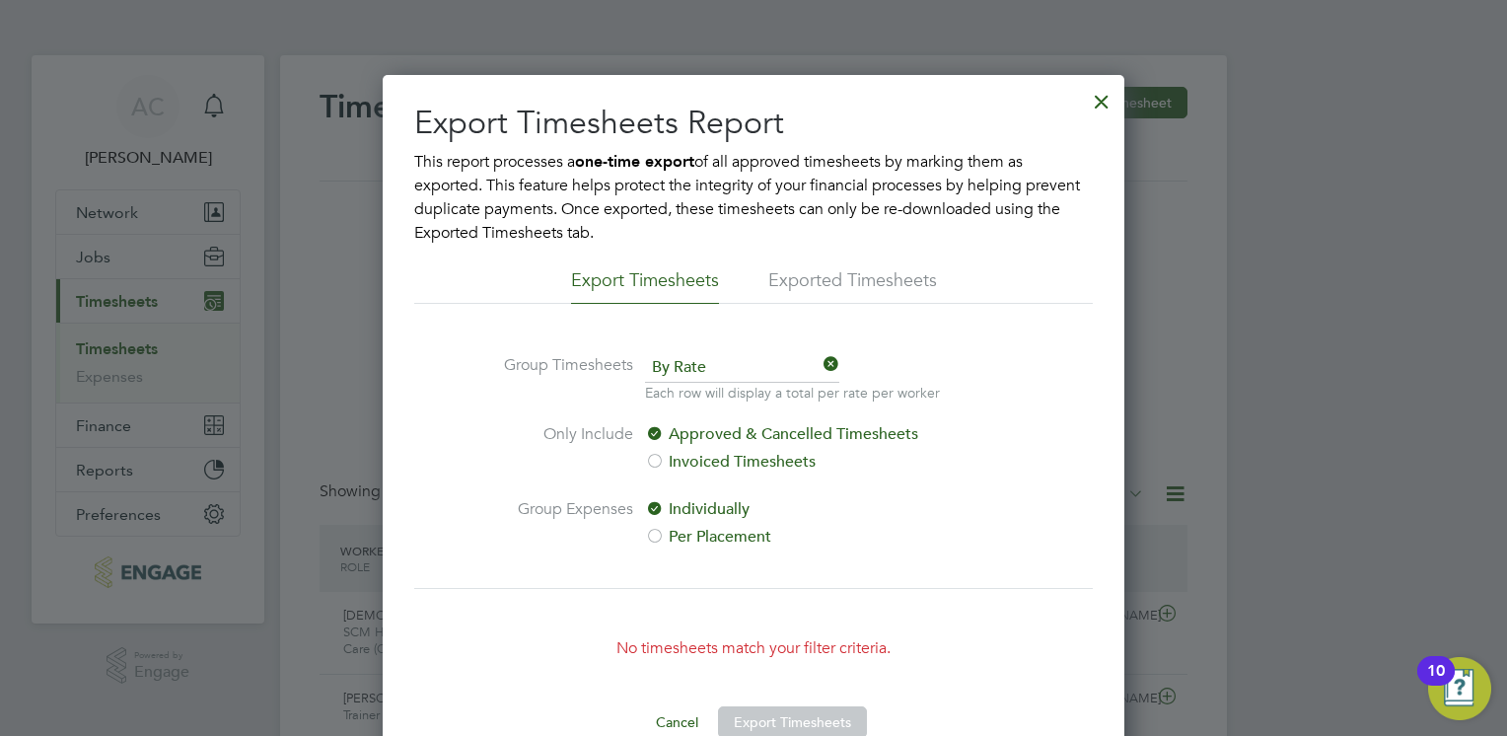
click at [675, 716] on button "Cancel" at bounding box center [677, 722] width 74 height 32
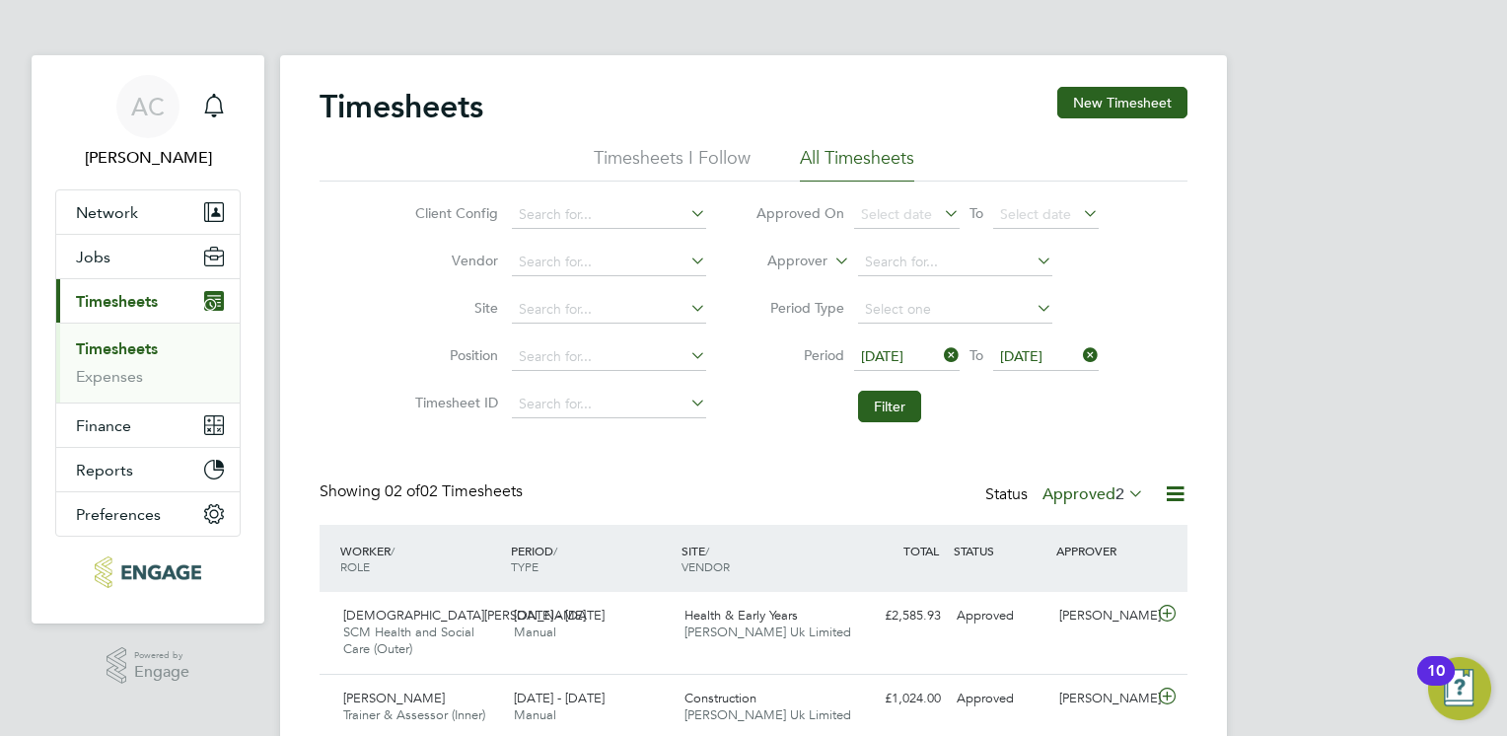
click at [1168, 493] on icon at bounding box center [1175, 493] width 25 height 25
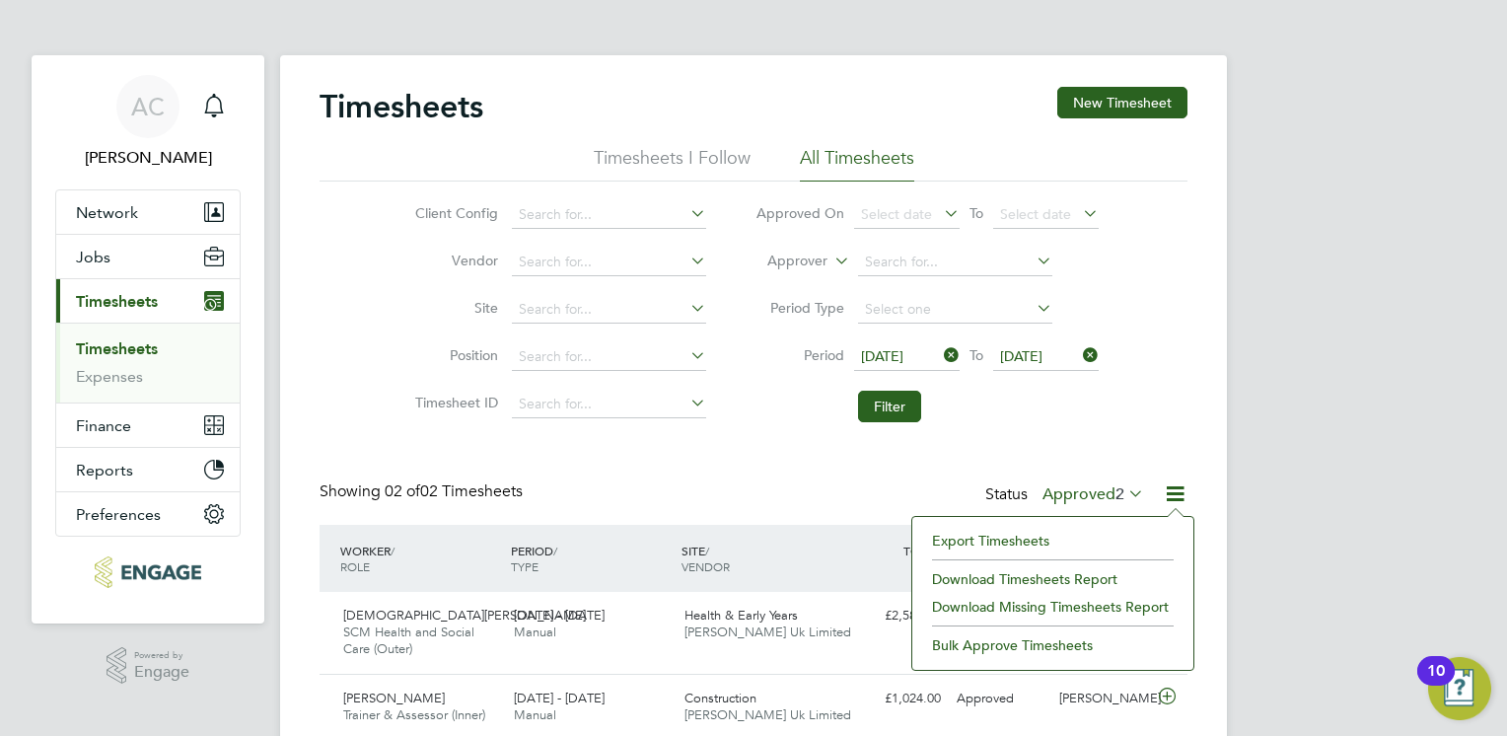
click at [1019, 580] on li "Download Timesheets Report" at bounding box center [1052, 579] width 261 height 28
